Goal: Information Seeking & Learning: Check status

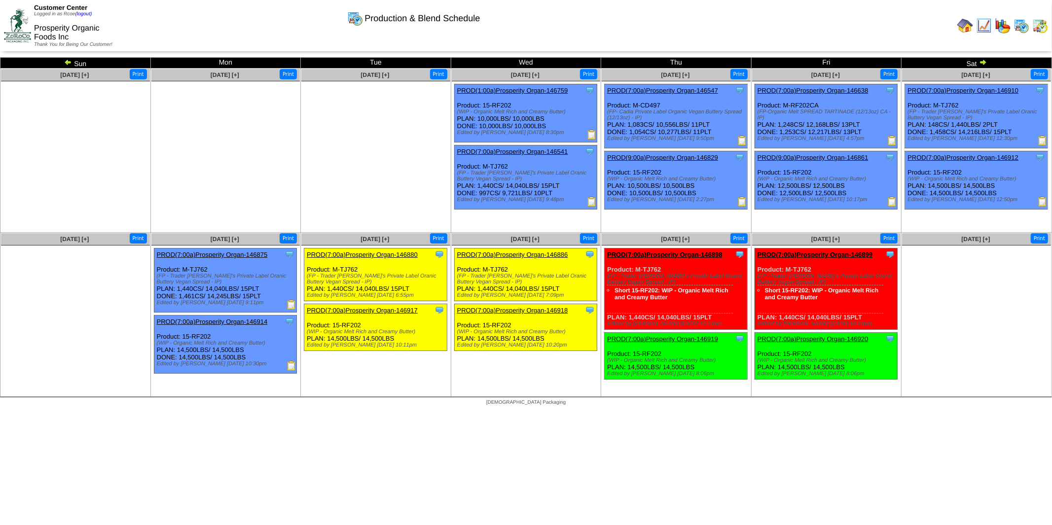
click at [982, 62] on img at bounding box center [983, 62] width 8 height 8
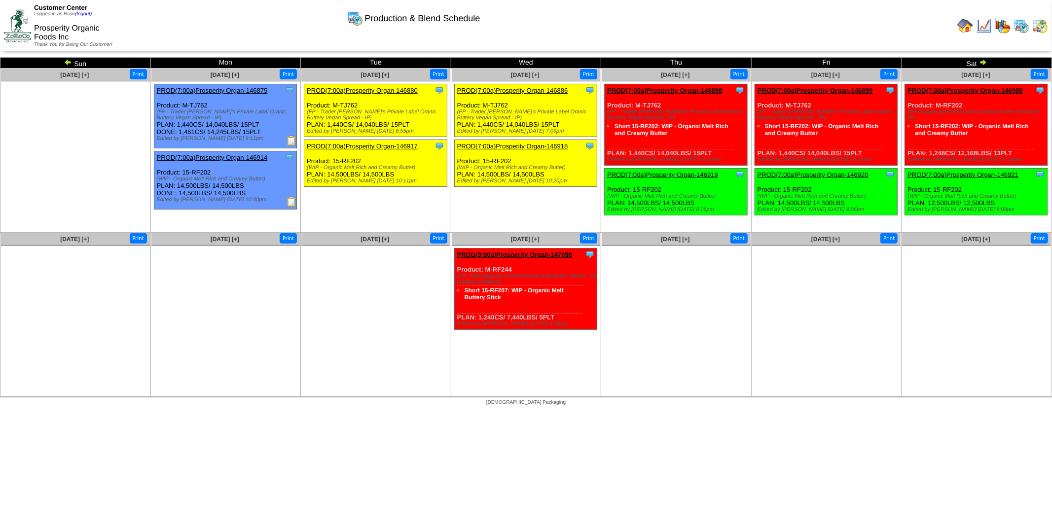
click at [981, 61] on img at bounding box center [983, 62] width 8 height 8
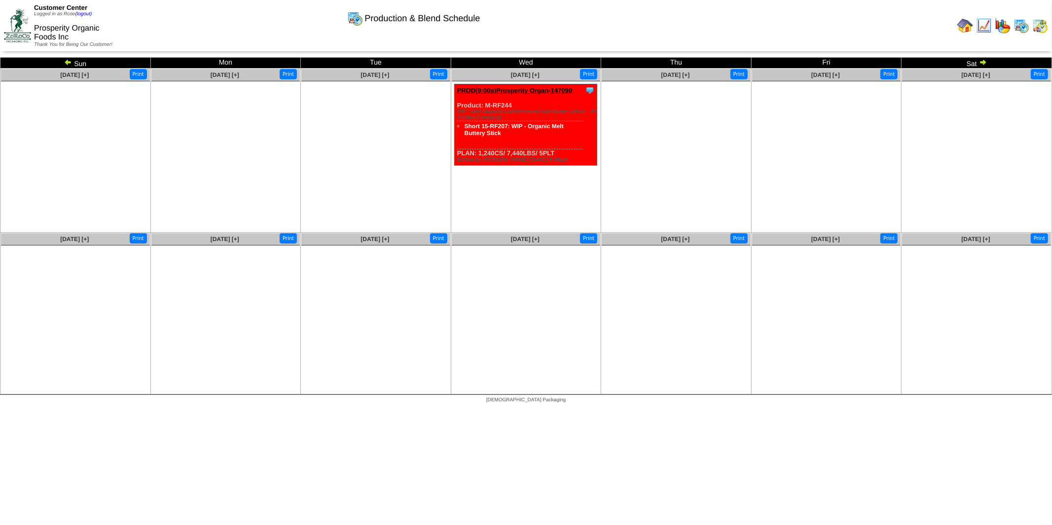
click at [67, 62] on img at bounding box center [68, 62] width 8 height 8
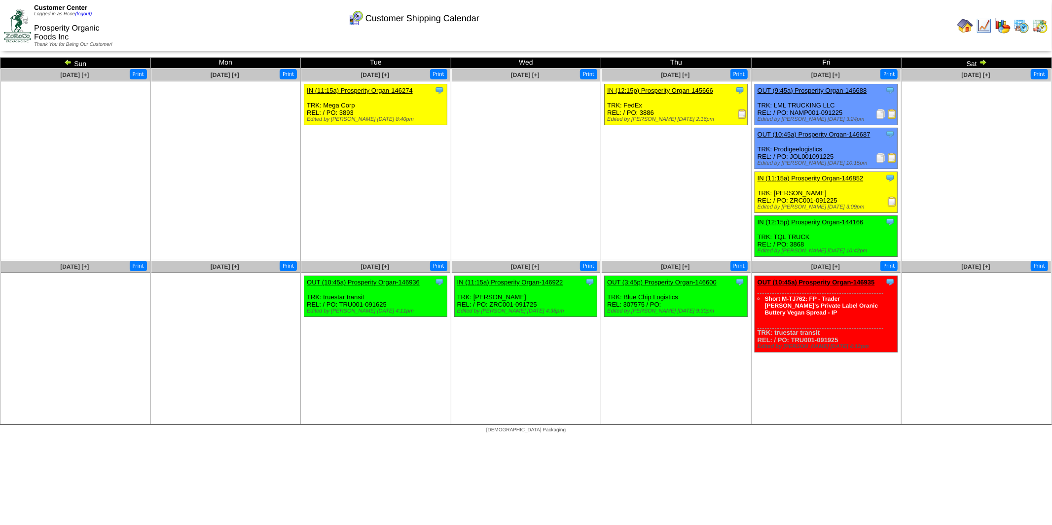
click at [968, 25] on img at bounding box center [965, 26] width 16 height 16
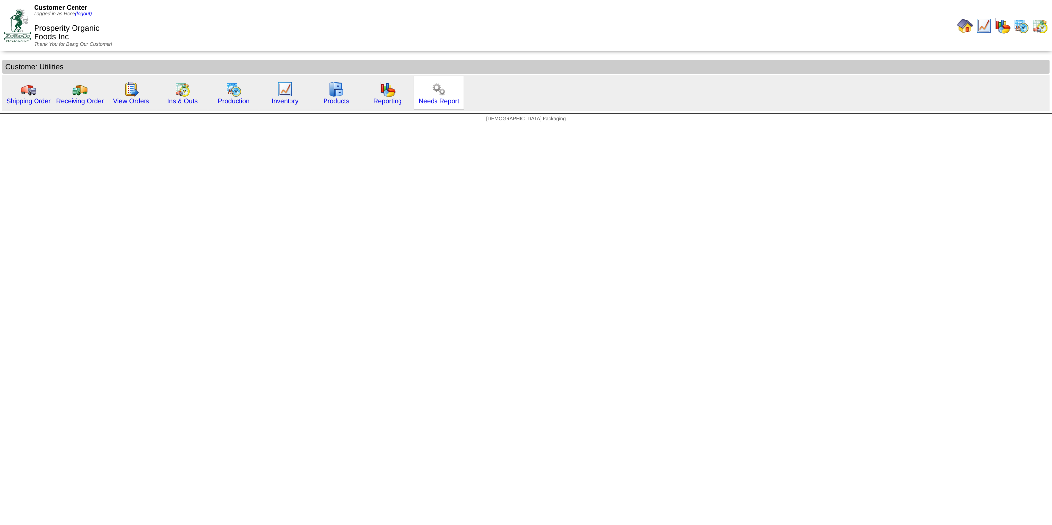
click at [439, 90] on img at bounding box center [439, 89] width 16 height 16
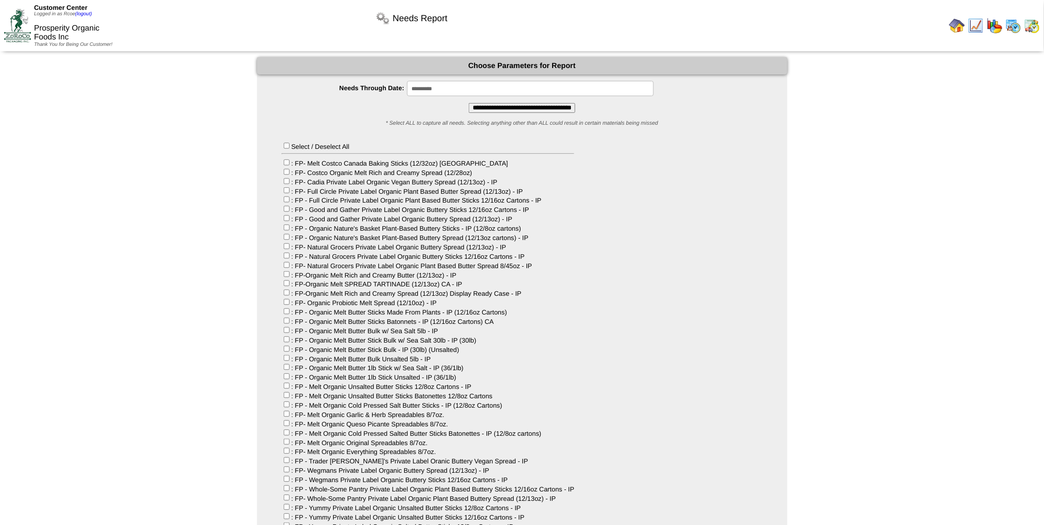
click at [531, 105] on input "**********" at bounding box center [522, 108] width 107 height 10
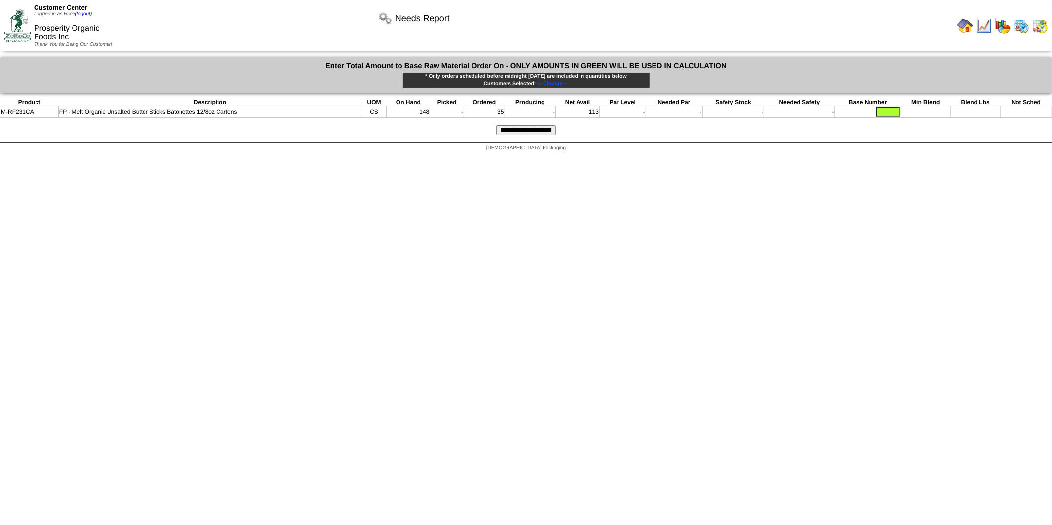
click at [879, 111] on input "text" at bounding box center [888, 112] width 24 height 10
type input "***"
click at [512, 129] on input "**********" at bounding box center [526, 130] width 60 height 10
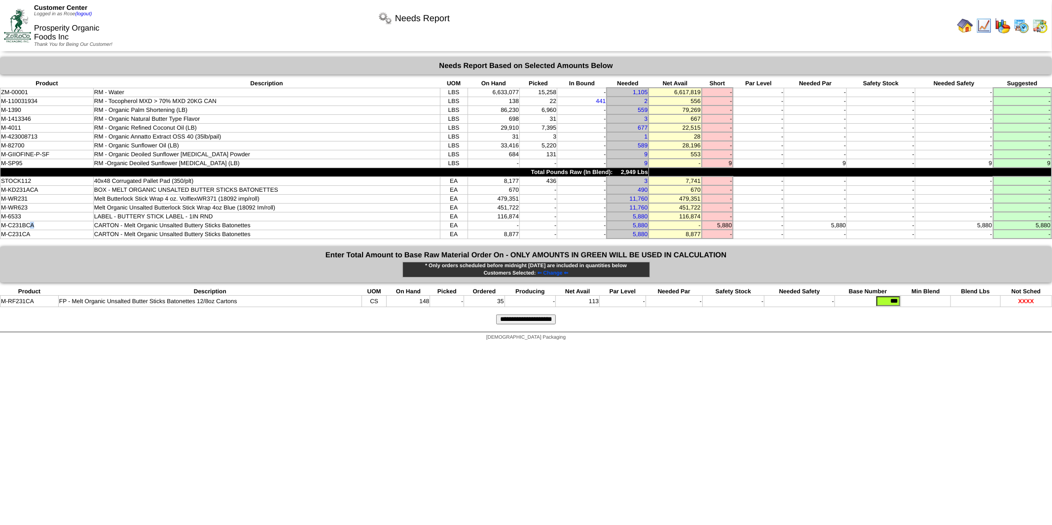
drag, startPoint x: 31, startPoint y: 211, endPoint x: 41, endPoint y: 214, distance: 11.1
click at [41, 221] on td "M-C231BCA" at bounding box center [46, 225] width 93 height 9
click at [33, 230] on td "M-C231CA" at bounding box center [46, 234] width 93 height 9
drag, startPoint x: 30, startPoint y: 209, endPoint x: 55, endPoint y: 211, distance: 25.7
click at [55, 221] on td "M-C231BCA" at bounding box center [46, 225] width 93 height 9
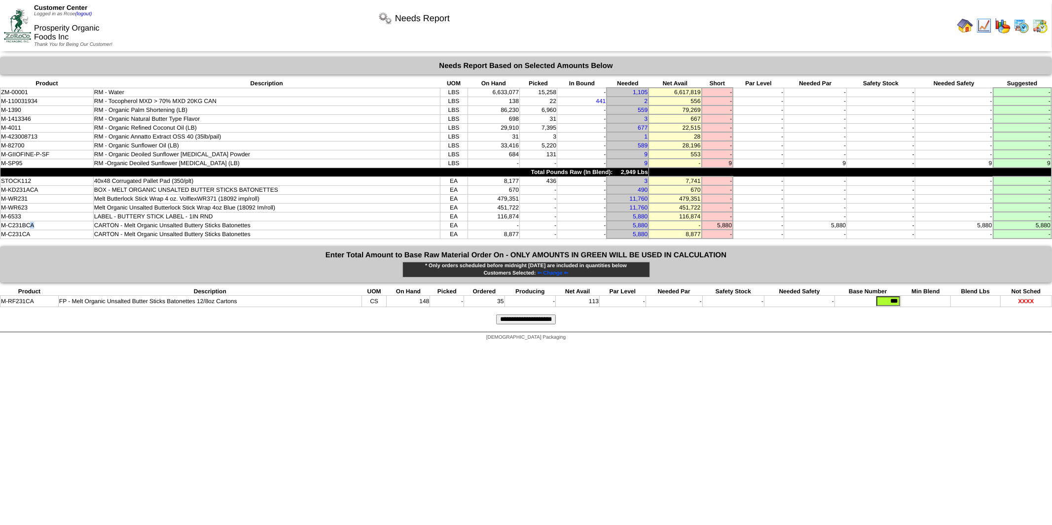
click at [37, 221] on td "M-C231BCA" at bounding box center [46, 225] width 93 height 9
drag, startPoint x: 24, startPoint y: 212, endPoint x: 79, endPoint y: 220, distance: 56.3
click at [79, 220] on tbody "Product Description UOM On Hand Picked In Bound Needed Net Avail Short Par Leve…" at bounding box center [525, 158] width 1051 height 159
drag, startPoint x: 95, startPoint y: 218, endPoint x: 259, endPoint y: 223, distance: 164.8
click at [259, 230] on td "CARTON - Melt Organic Unsalted Buttery Sticks Batonettes" at bounding box center [266, 234] width 347 height 9
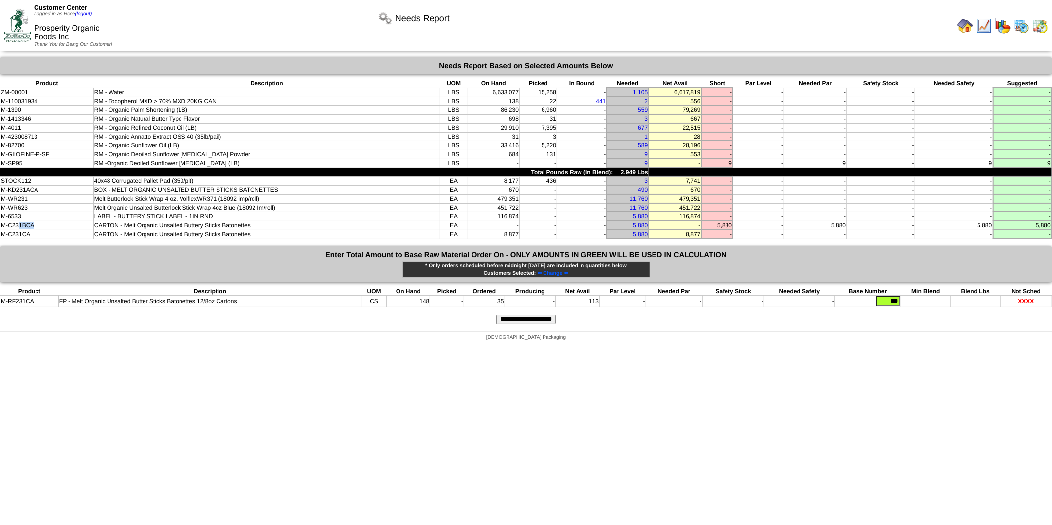
drag, startPoint x: 17, startPoint y: 213, endPoint x: 37, endPoint y: 213, distance: 20.2
click at [37, 221] on td "M-C231BCA" at bounding box center [46, 225] width 93 height 9
drag, startPoint x: 18, startPoint y: 222, endPoint x: 42, endPoint y: 227, distance: 24.6
click at [42, 227] on div "Needs Report Needs Report Based on Selected Amounts Below Product Description U…" at bounding box center [526, 194] width 1052 height 275
click at [587, 221] on td "-" at bounding box center [582, 225] width 50 height 9
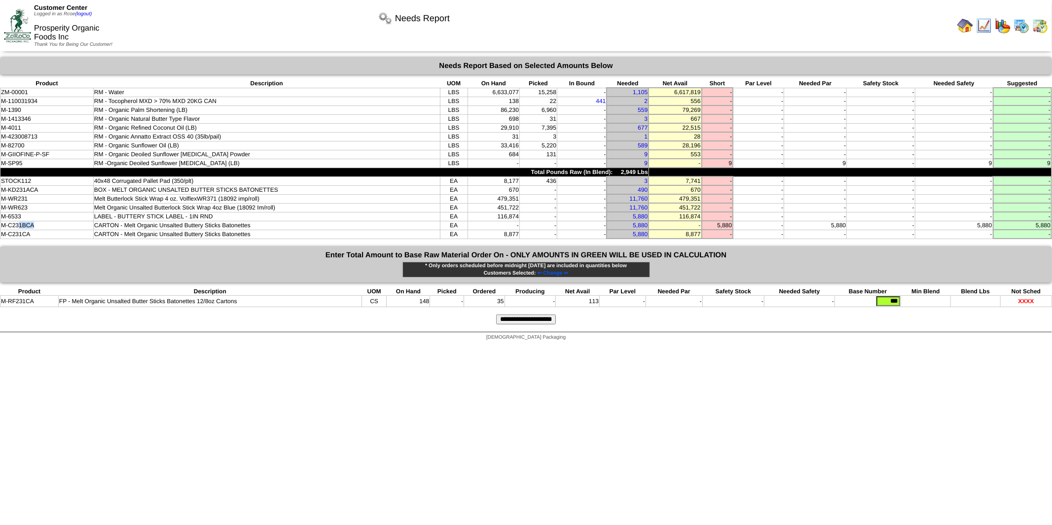
drag, startPoint x: 19, startPoint y: 211, endPoint x: 52, endPoint y: 209, distance: 33.1
click at [52, 221] on td "M-C231BCA" at bounding box center [46, 225] width 93 height 9
click at [509, 221] on td "-" at bounding box center [494, 225] width 52 height 9
click at [969, 26] on img at bounding box center [965, 26] width 16 height 16
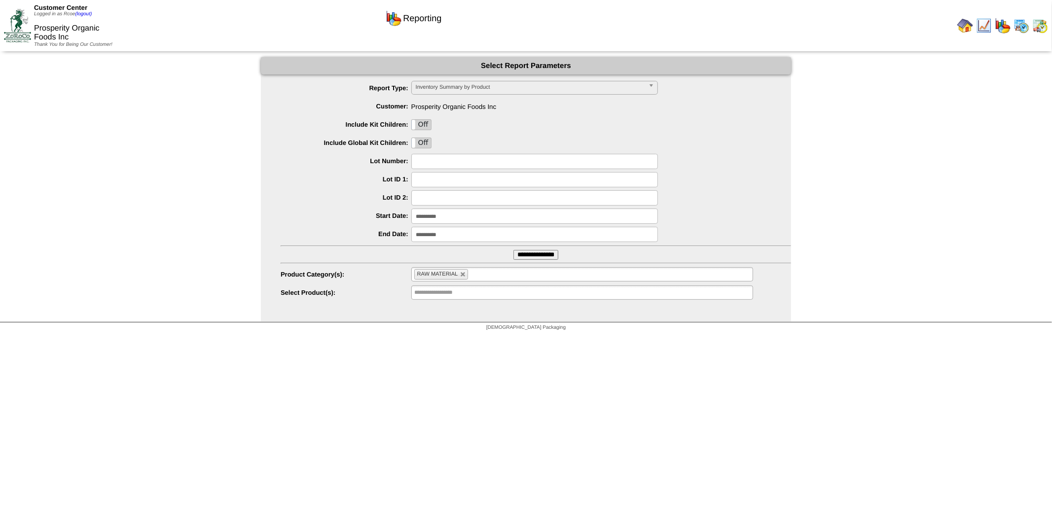
click at [465, 275] on link at bounding box center [463, 275] width 6 height 6
type input "**********"
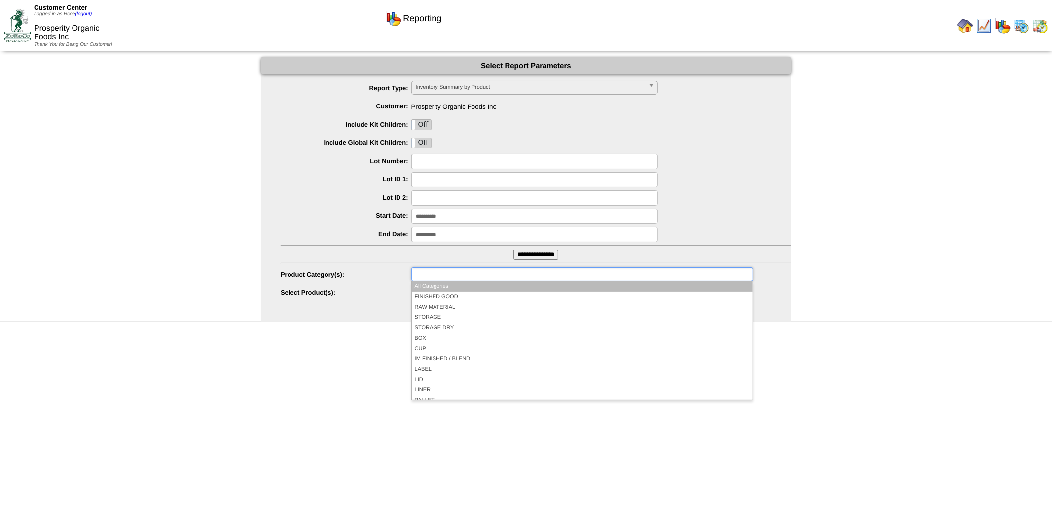
click at [461, 277] on input "text" at bounding box center [445, 274] width 63 height 12
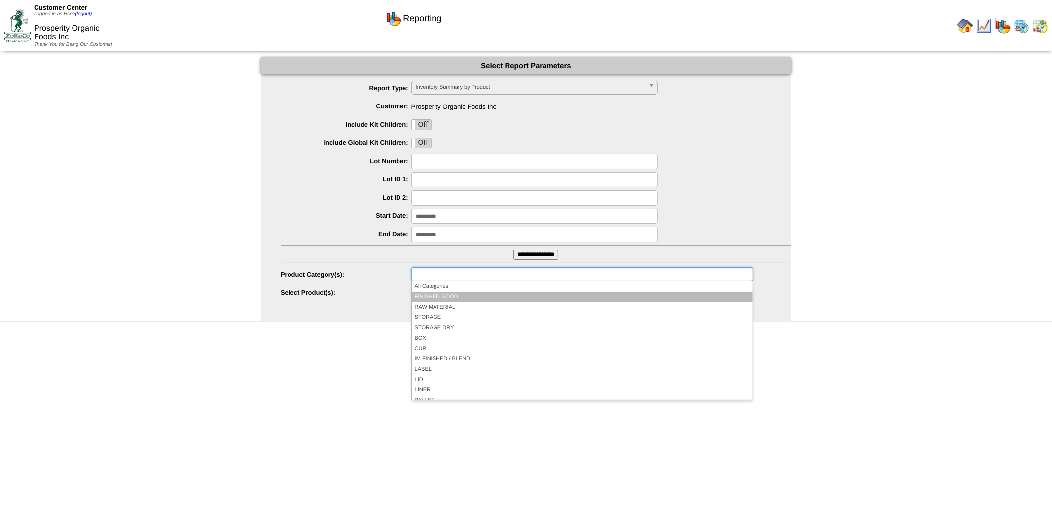
click at [452, 296] on li "FINISHED GOOD" at bounding box center [582, 297] width 341 height 10
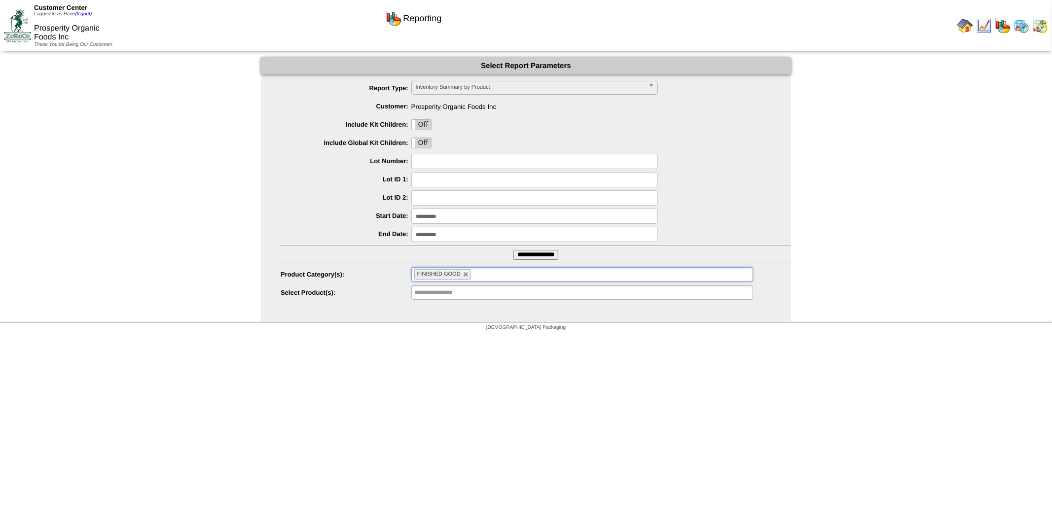
click at [527, 254] on input "**********" at bounding box center [535, 255] width 45 height 10
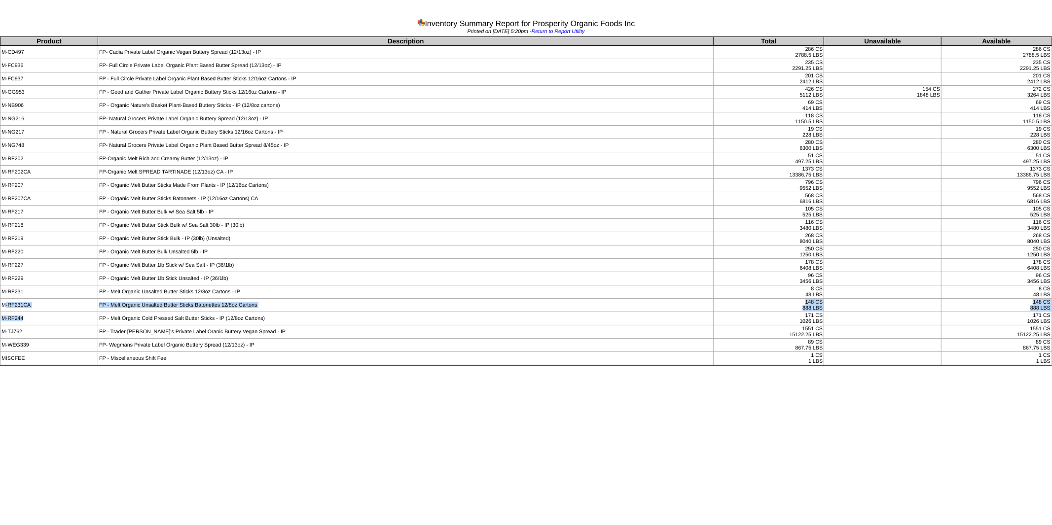
drag, startPoint x: 5, startPoint y: 311, endPoint x: 32, endPoint y: 324, distance: 29.6
click at [32, 324] on tbody "Product Description Total Unavailable Available M-CD497 FP- Cadia Private Label…" at bounding box center [525, 201] width 1051 height 328
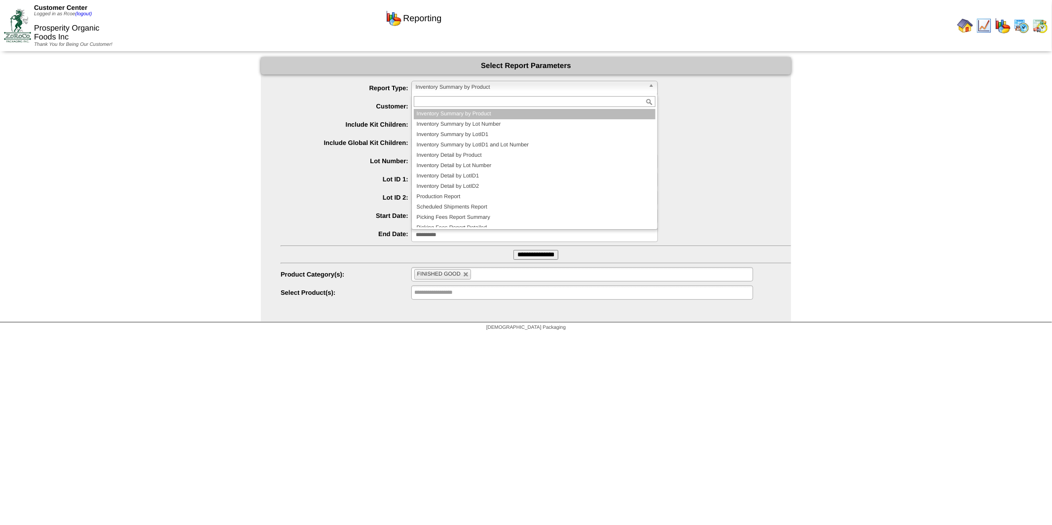
click at [521, 89] on span "Inventory Summary by Product" at bounding box center [530, 87] width 229 height 12
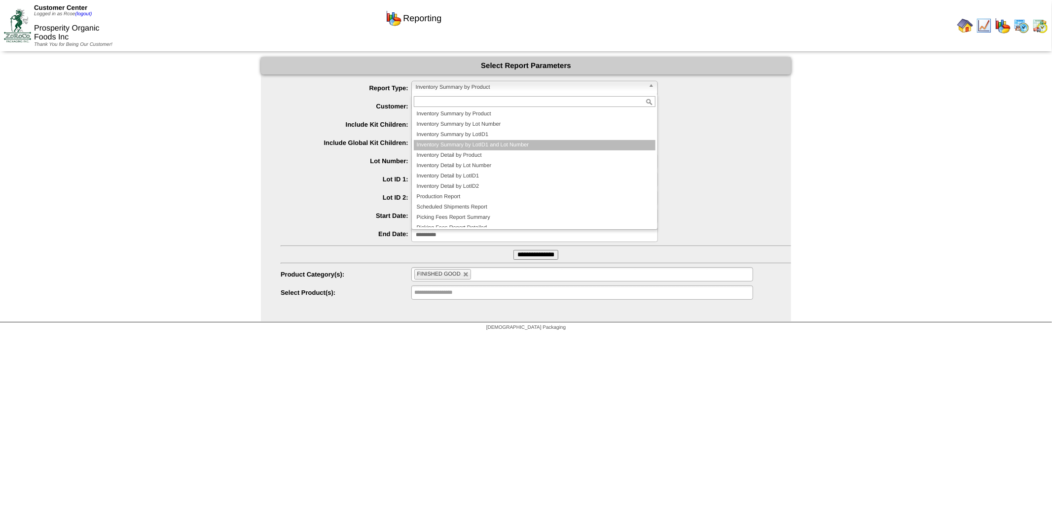
click at [520, 141] on li "Inventory Summary by LotID1 and Lot Number" at bounding box center [535, 145] width 242 height 10
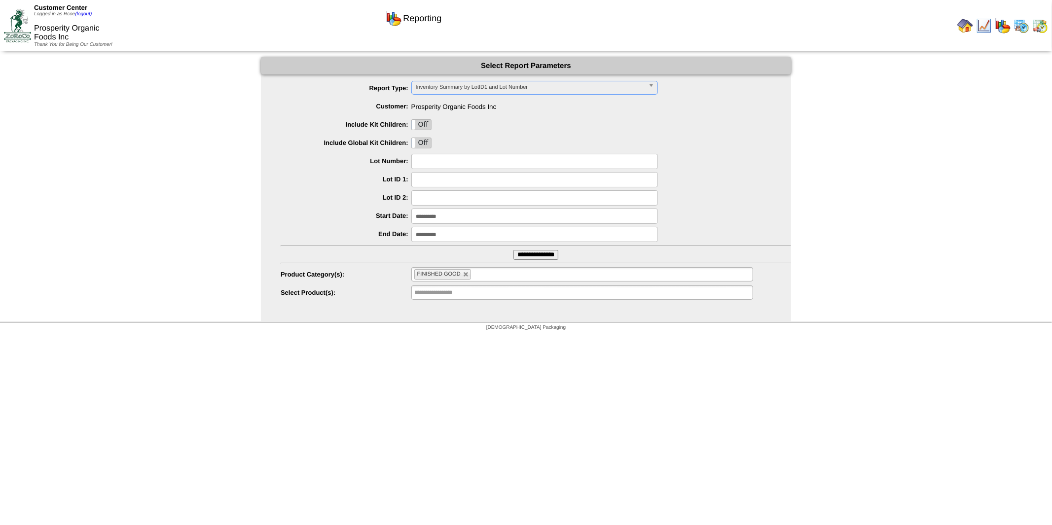
click at [518, 254] on input "**********" at bounding box center [535, 255] width 45 height 10
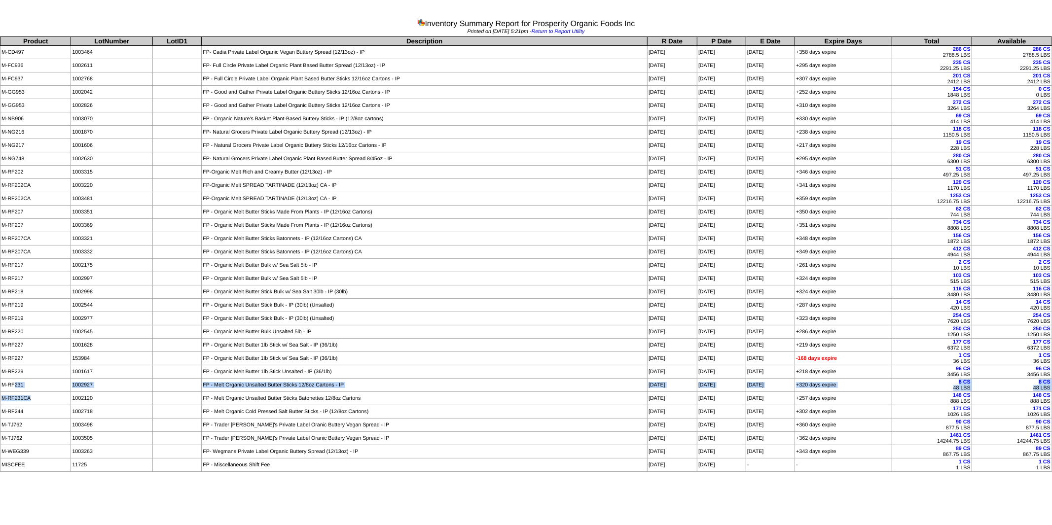
drag, startPoint x: 13, startPoint y: 391, endPoint x: 47, endPoint y: 400, distance: 35.4
click at [47, 400] on tbody "Product LotNumber LotID1 Description R Date P Date E Date Expire Days Total Ava…" at bounding box center [525, 254] width 1051 height 435
click at [28, 405] on td "M-RF231CA" at bounding box center [35, 398] width 71 height 13
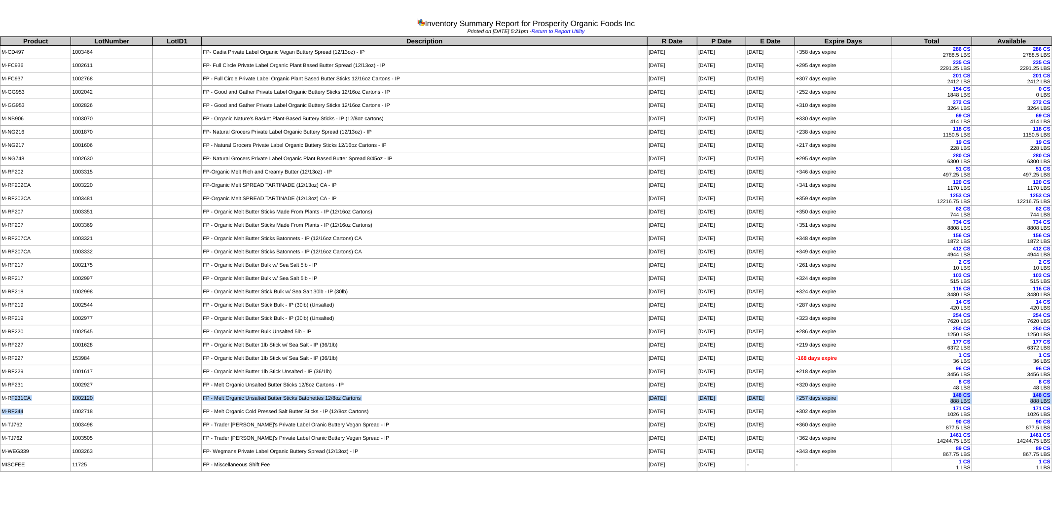
drag, startPoint x: 12, startPoint y: 402, endPoint x: 45, endPoint y: 416, distance: 35.6
click at [45, 416] on tbody "Product LotNumber LotID1 Description R Date P Date E Date Expire Days Total Ava…" at bounding box center [525, 254] width 1051 height 435
click at [44, 405] on td "M-RF231CA" at bounding box center [35, 398] width 71 height 13
drag, startPoint x: 15, startPoint y: 405, endPoint x: 46, endPoint y: 412, distance: 31.5
click at [46, 412] on tbody "Product LotNumber LotID1 Description R Date P Date E Date Expire Days Total Ava…" at bounding box center [525, 254] width 1051 height 435
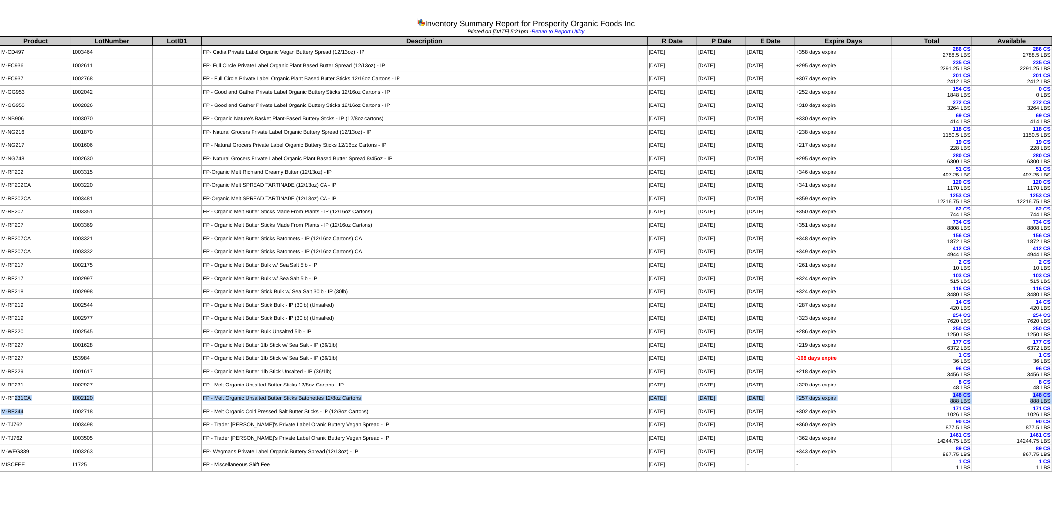
click at [494, 404] on td "FP - Melt Organic Unsalted Butter Sticks Batonettes 12/8oz Cartons" at bounding box center [425, 398] width 446 height 13
click at [570, 403] on td "FP - Melt Organic Unsalted Butter Sticks Batonettes 12/8oz Cartons" at bounding box center [425, 398] width 446 height 13
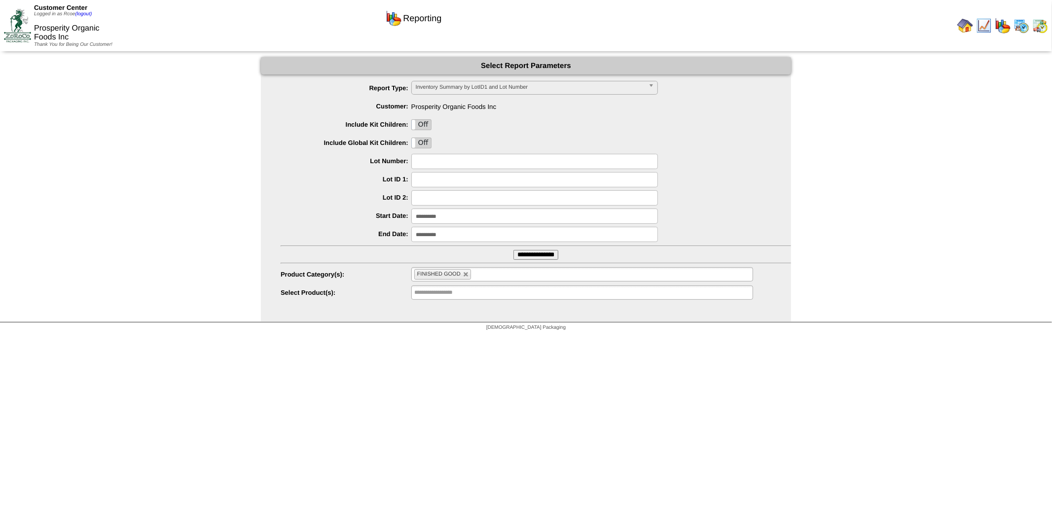
click at [969, 22] on img at bounding box center [965, 26] width 16 height 16
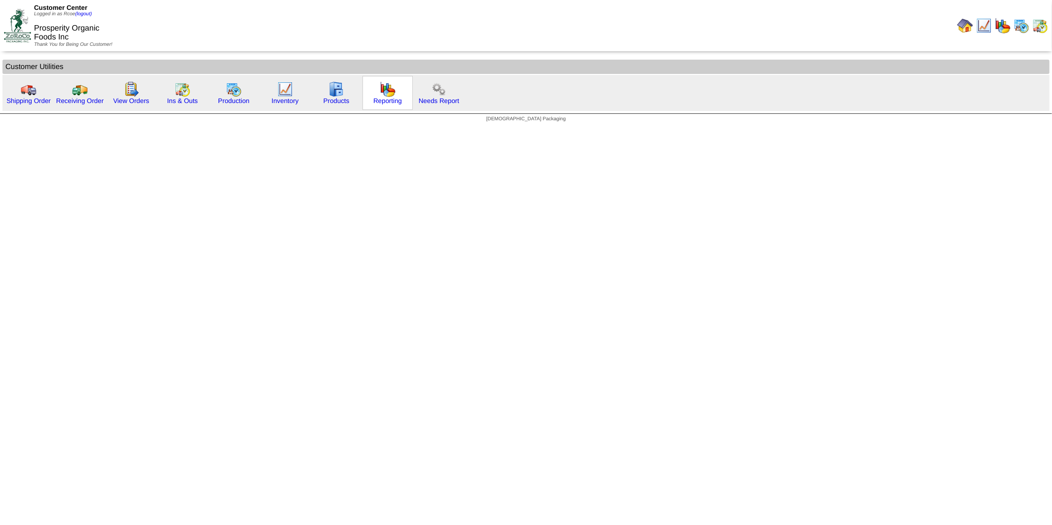
click at [380, 94] on img at bounding box center [388, 89] width 16 height 16
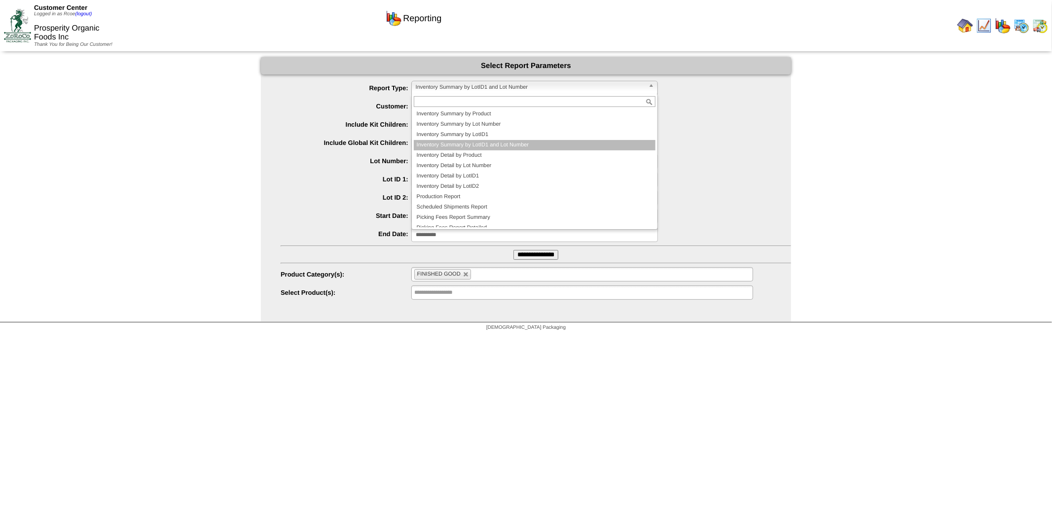
click at [504, 87] on span "Inventory Summary by LotID1 and Lot Number" at bounding box center [530, 87] width 229 height 12
click at [496, 144] on li "Inventory Summary by LotID1 and Lot Number" at bounding box center [535, 145] width 242 height 10
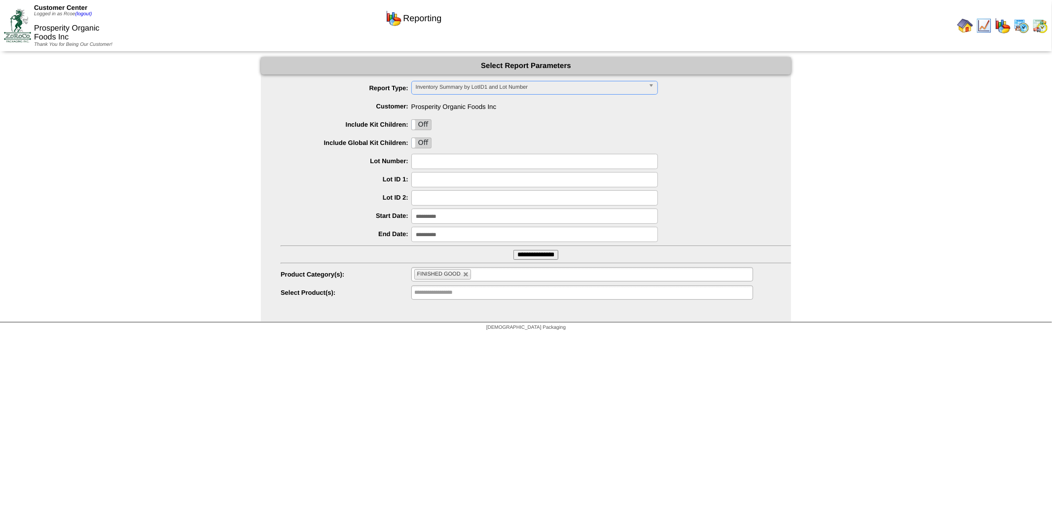
click at [451, 215] on input "**********" at bounding box center [534, 216] width 247 height 15
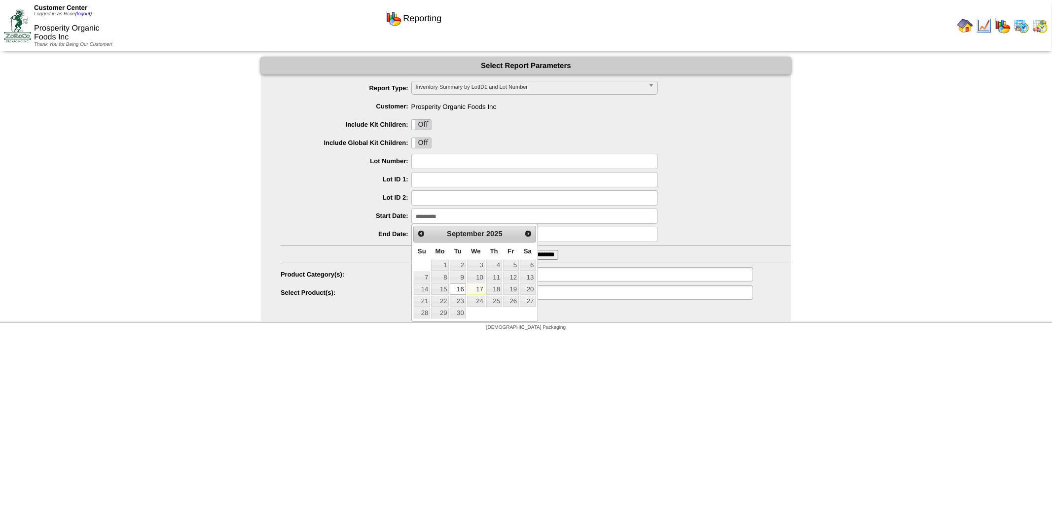
click at [472, 291] on link "17" at bounding box center [476, 289] width 18 height 11
type input "**********"
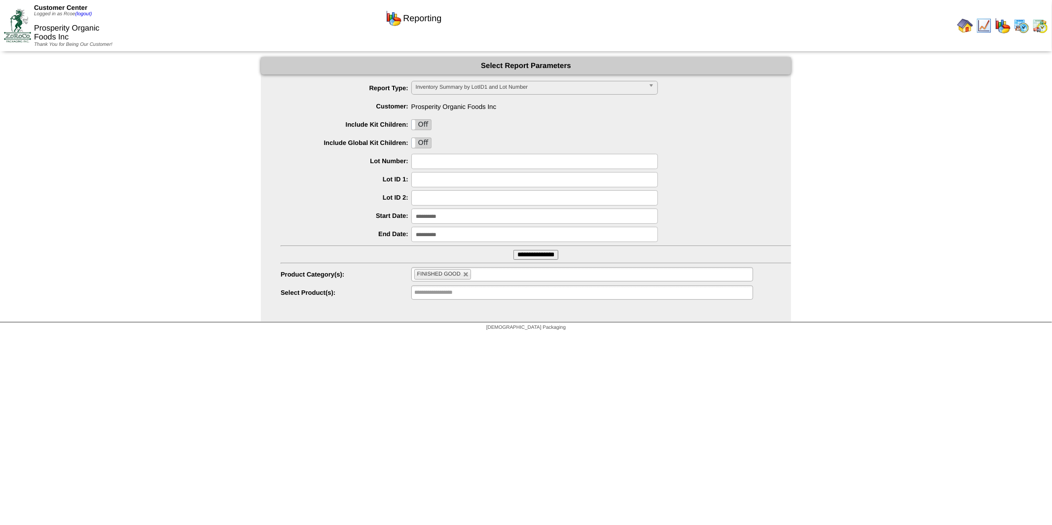
click at [466, 235] on input "**********" at bounding box center [534, 234] width 247 height 15
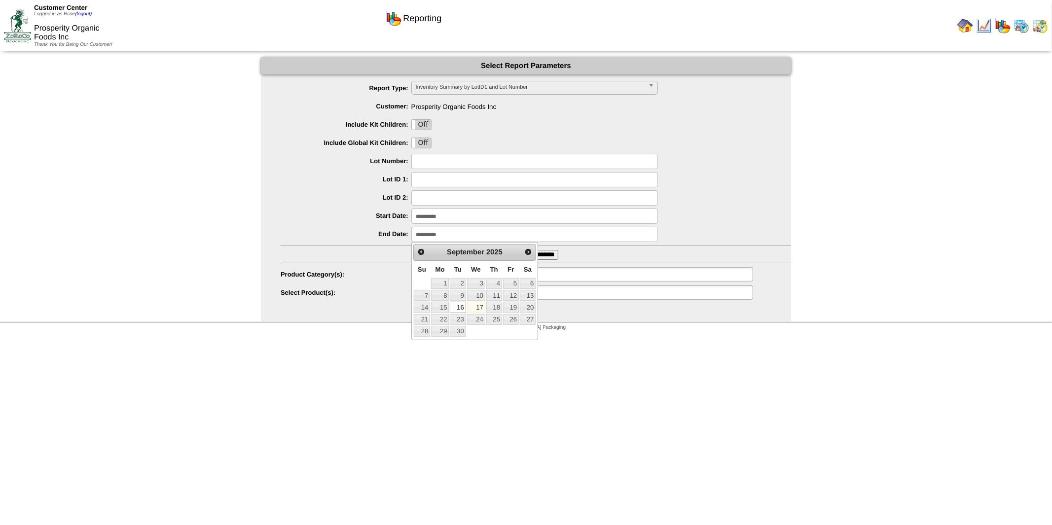
click at [472, 307] on link "17" at bounding box center [476, 307] width 18 height 11
type input "**********"
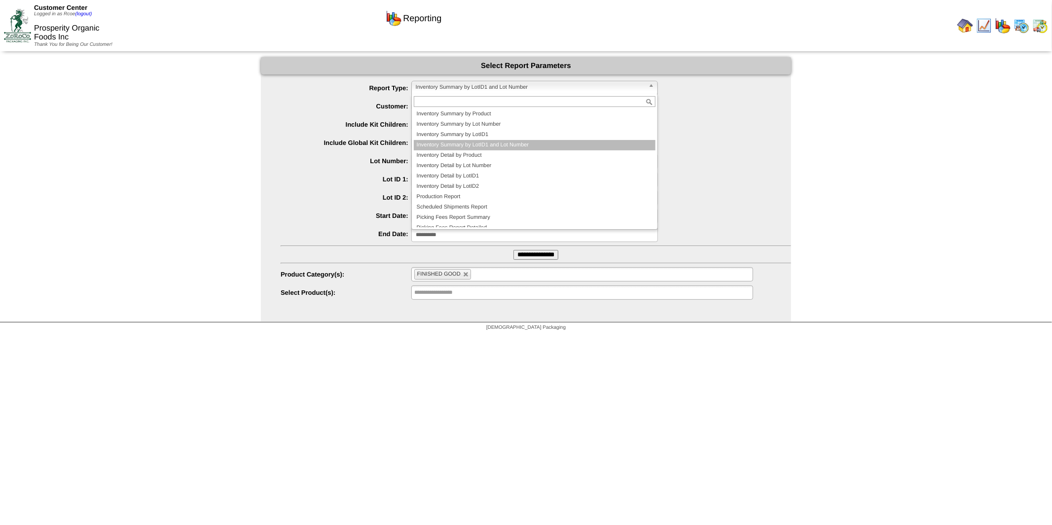
click at [501, 87] on span "Inventory Summary by LotID1 and Lot Number" at bounding box center [530, 87] width 229 height 12
click at [351, 211] on div "**********" at bounding box center [536, 216] width 510 height 15
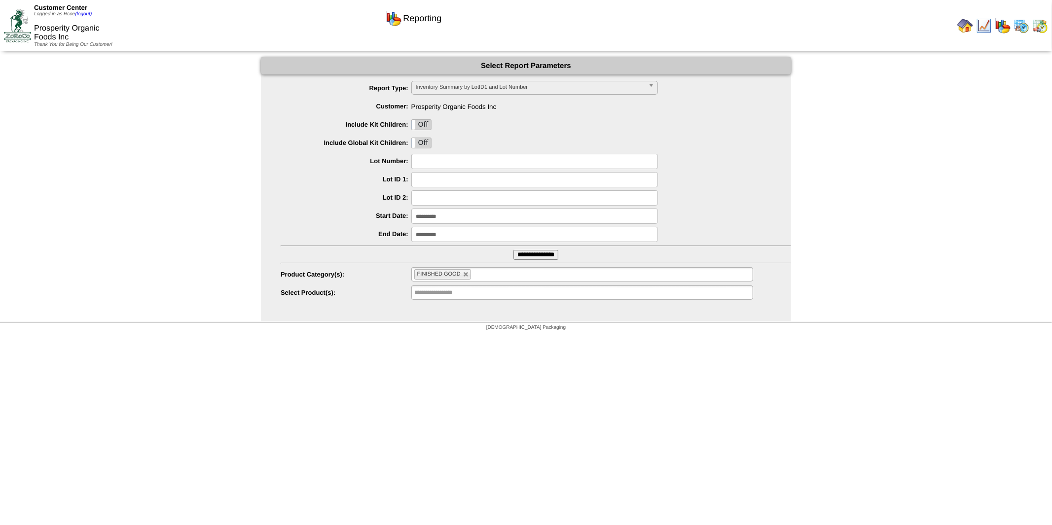
click at [534, 251] on input "**********" at bounding box center [535, 255] width 45 height 10
click at [477, 273] on input "text" at bounding box center [479, 274] width 12 height 12
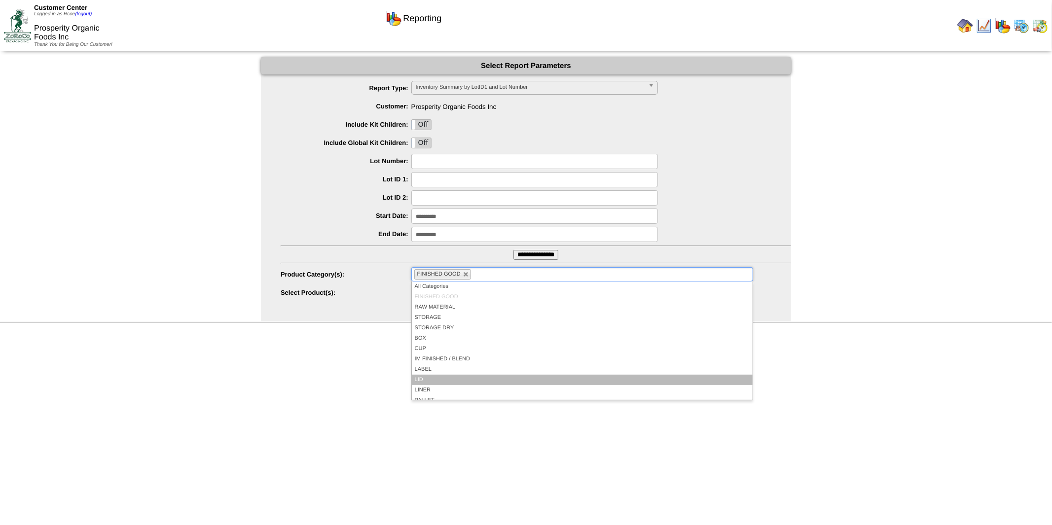
scroll to position [57, 0]
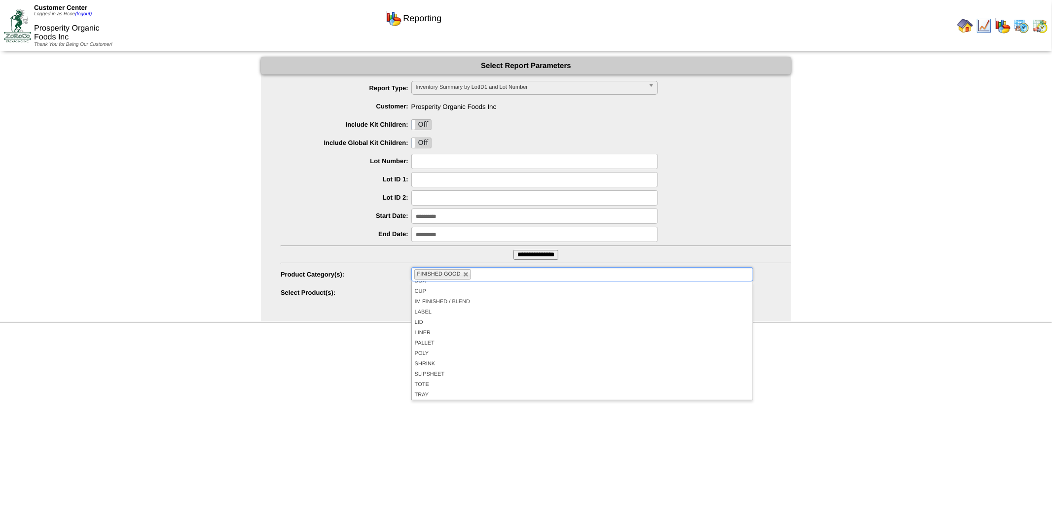
click at [361, 336] on html "Customer Center Logged in as Rcoe (logout) Prosperity Organic Foods Inc Thank Y…" at bounding box center [526, 168] width 1052 height 336
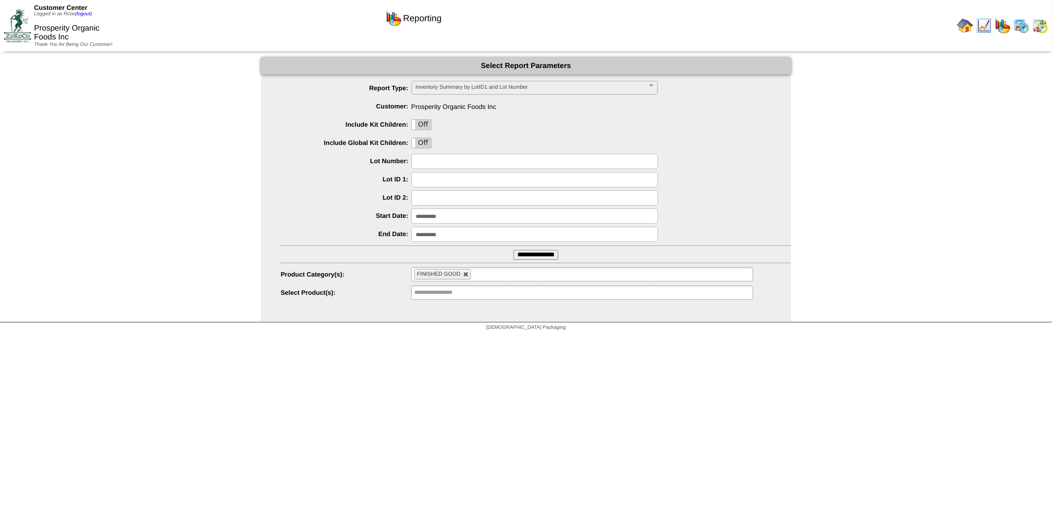
click at [466, 273] on link at bounding box center [466, 275] width 6 height 6
type input "**********"
